Goal: Task Accomplishment & Management: Use online tool/utility

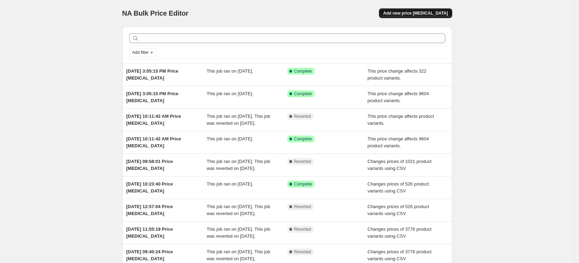
click at [418, 15] on span "Add new price [MEDICAL_DATA]" at bounding box center [415, 13] width 65 height 6
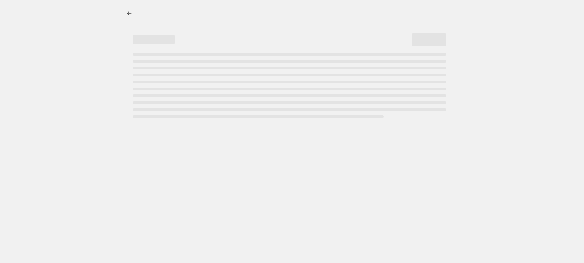
select select "percentage"
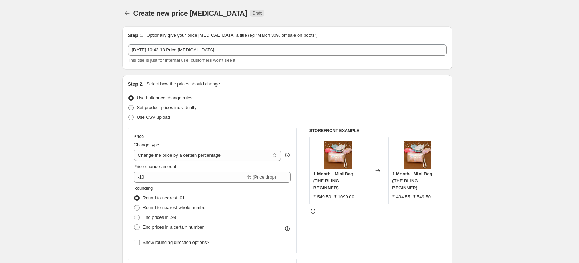
click at [192, 106] on span "Set product prices individually" at bounding box center [167, 107] width 60 height 5
click at [129, 105] on input "Set product prices individually" at bounding box center [128, 105] width 0 height 0
radio input "true"
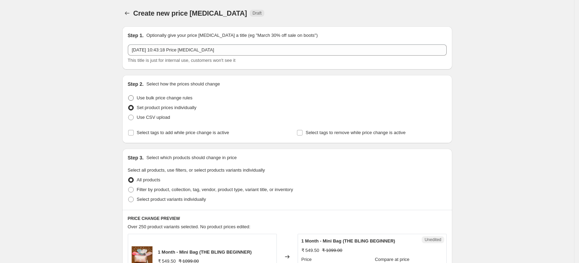
click at [170, 94] on span "Use bulk price change rules" at bounding box center [165, 97] width 56 height 7
click at [129, 95] on input "Use bulk price change rules" at bounding box center [128, 95] width 0 height 0
radio input "true"
select select "percentage"
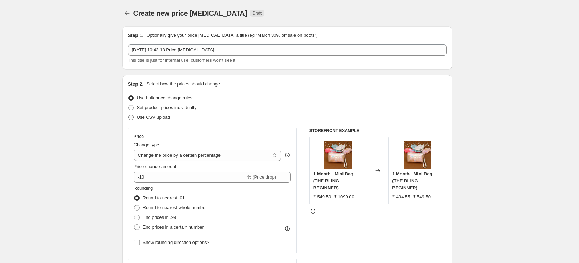
click at [167, 118] on span "Use CSV upload" at bounding box center [153, 117] width 33 height 5
click at [129, 115] on input "Use CSV upload" at bounding box center [128, 115] width 0 height 0
radio input "true"
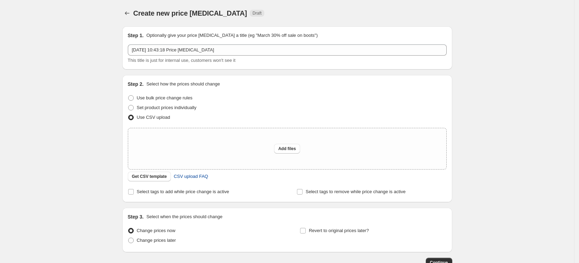
click at [199, 177] on span "CSV upload FAQ" at bounding box center [191, 176] width 34 height 7
click at [160, 179] on span "Get CSV template" at bounding box center [149, 177] width 35 height 6
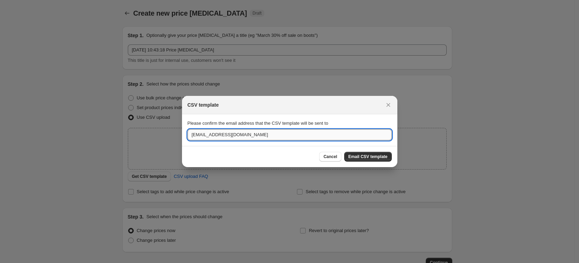
click at [288, 133] on input "theblingbag@gmail.com" at bounding box center [290, 134] width 204 height 11
paste input "pratik."
type input "pratik.blingbag@gmail.com"
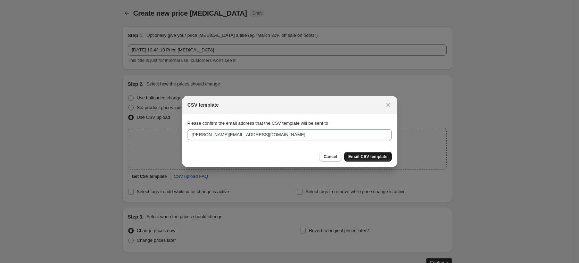
click at [385, 159] on button "Email CSV template" at bounding box center [368, 157] width 48 height 10
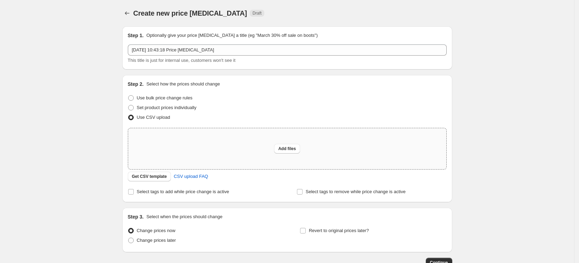
click at [214, 150] on div "Add files" at bounding box center [287, 148] width 318 height 41
type input "C:\fakepath\All products price changed - 50%.csv"
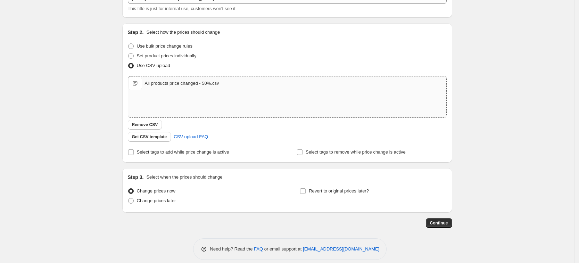
scroll to position [59, 0]
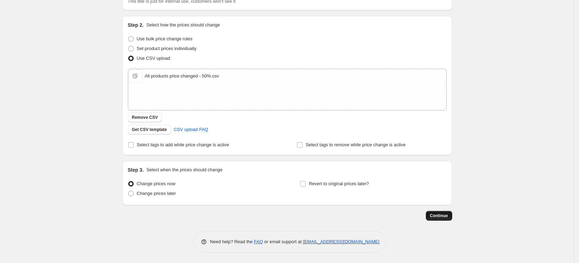
click at [447, 218] on span "Continue" at bounding box center [439, 216] width 18 height 6
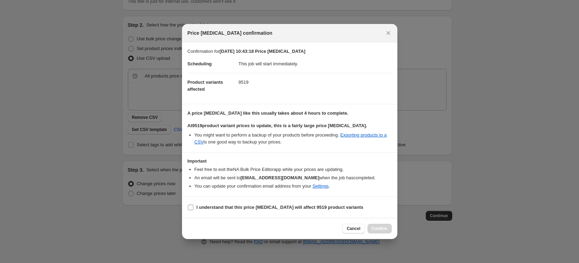
click at [195, 207] on label "I understand that this price change job will affect 9519 product variants" at bounding box center [276, 207] width 176 height 10
click at [251, 208] on b "I understand that this price change job will affect 9519 product variants" at bounding box center [280, 207] width 167 height 5
click at [193, 208] on input "I understand that this price change job will affect 9519 product variants" at bounding box center [191, 208] width 6 height 6
checkbox input "true"
click at [382, 226] on span "Confirm" at bounding box center [380, 229] width 16 height 6
